Goal: Find specific page/section: Find specific page/section

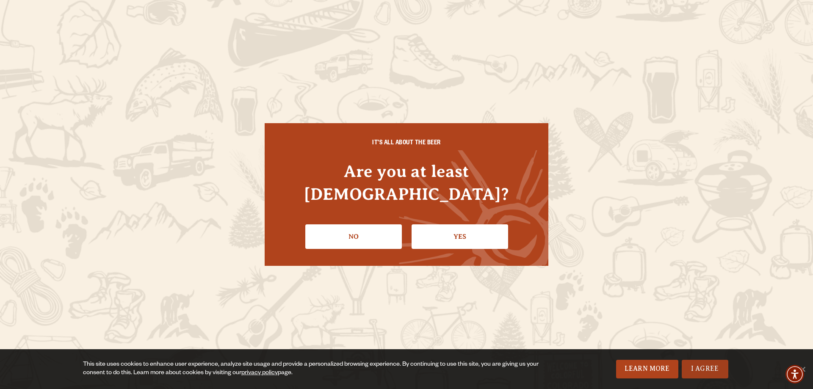
click at [706, 367] on link "I Agree" at bounding box center [705, 369] width 47 height 19
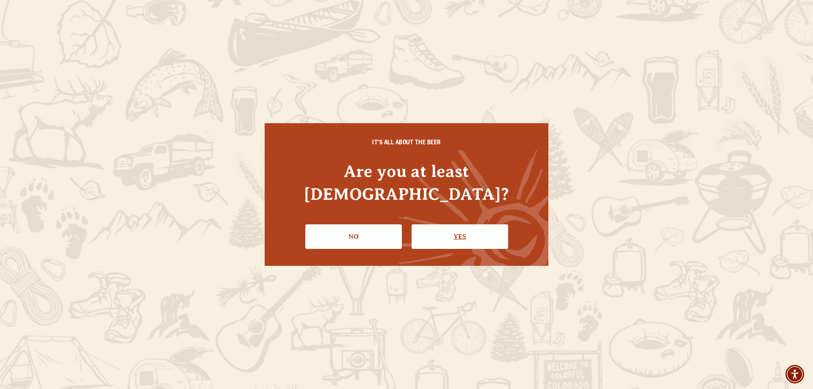
click at [446, 224] on link "Yes" at bounding box center [460, 236] width 97 height 25
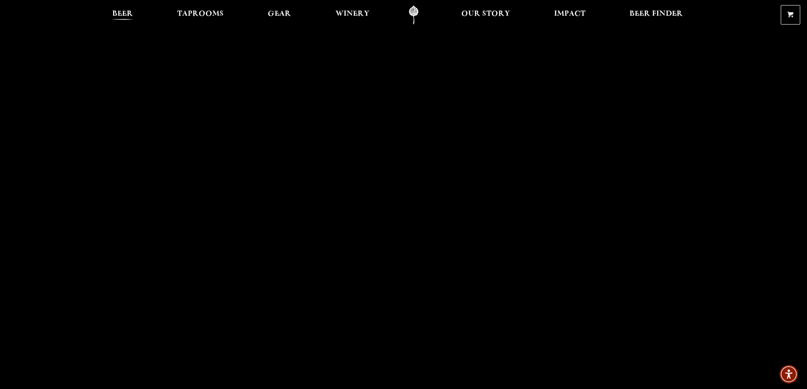
click at [122, 15] on span "Beer" at bounding box center [122, 14] width 21 height 7
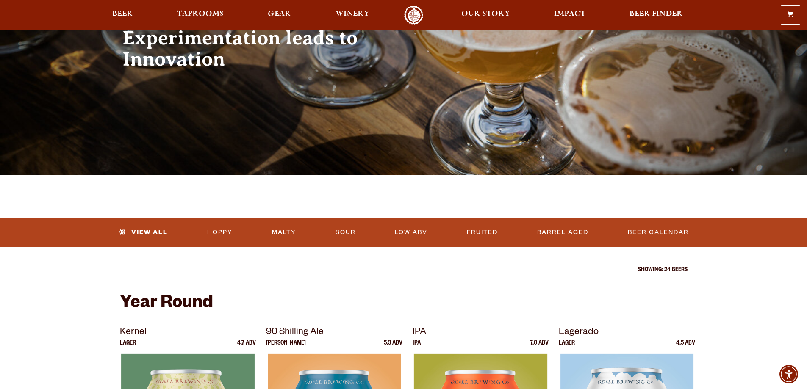
scroll to position [85, 0]
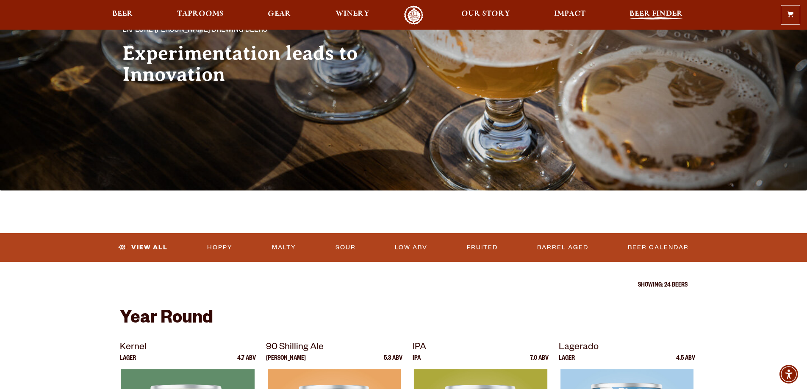
click at [653, 8] on link "Beer Finder" at bounding box center [656, 15] width 64 height 19
